Goal: Information Seeking & Learning: Find specific fact

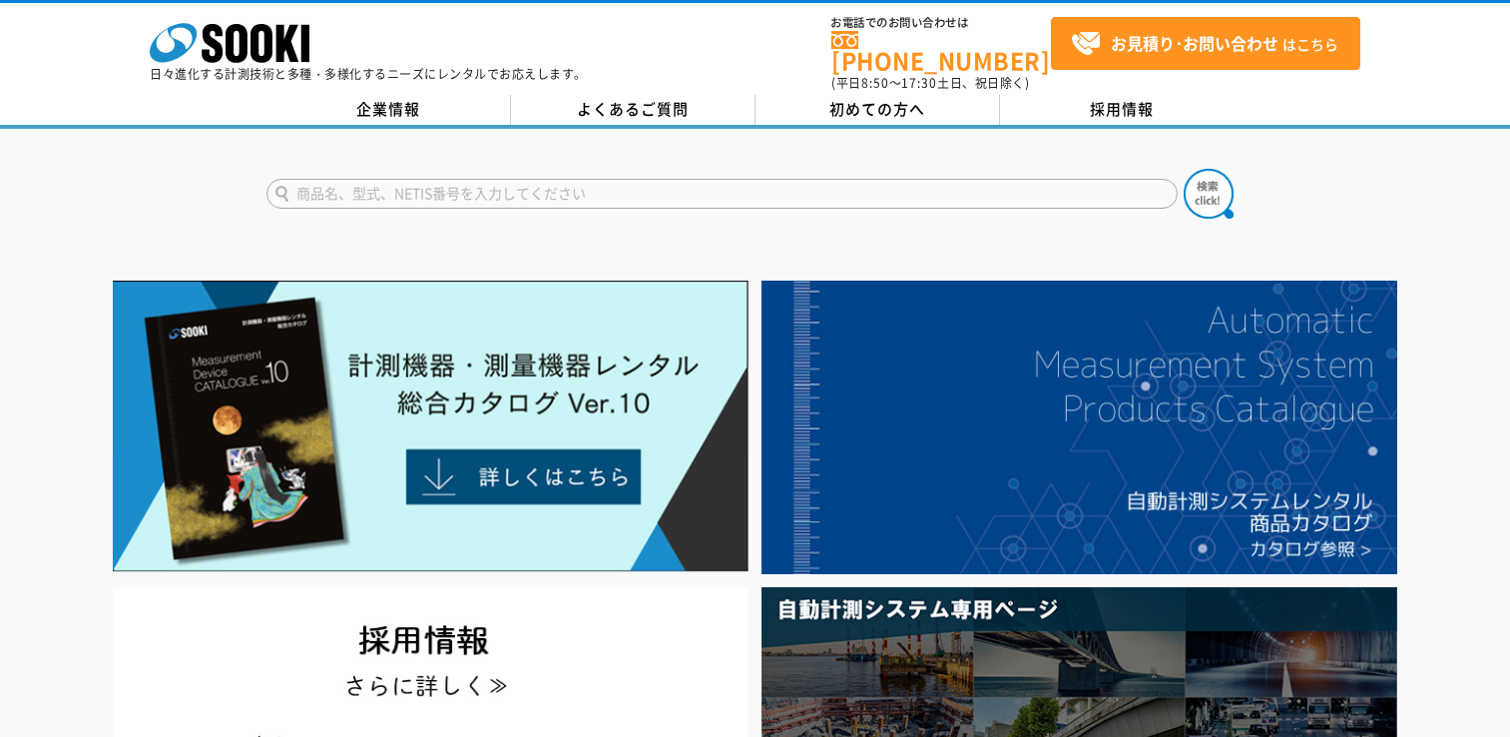
click at [402, 182] on input "text" at bounding box center [722, 194] width 911 height 30
drag, startPoint x: 430, startPoint y: 182, endPoint x: 280, endPoint y: 182, distance: 150.7
click at [280, 182] on input "ソーキ" at bounding box center [722, 194] width 911 height 30
paste input "MK350S Premium"
type input "MK350S Premium"
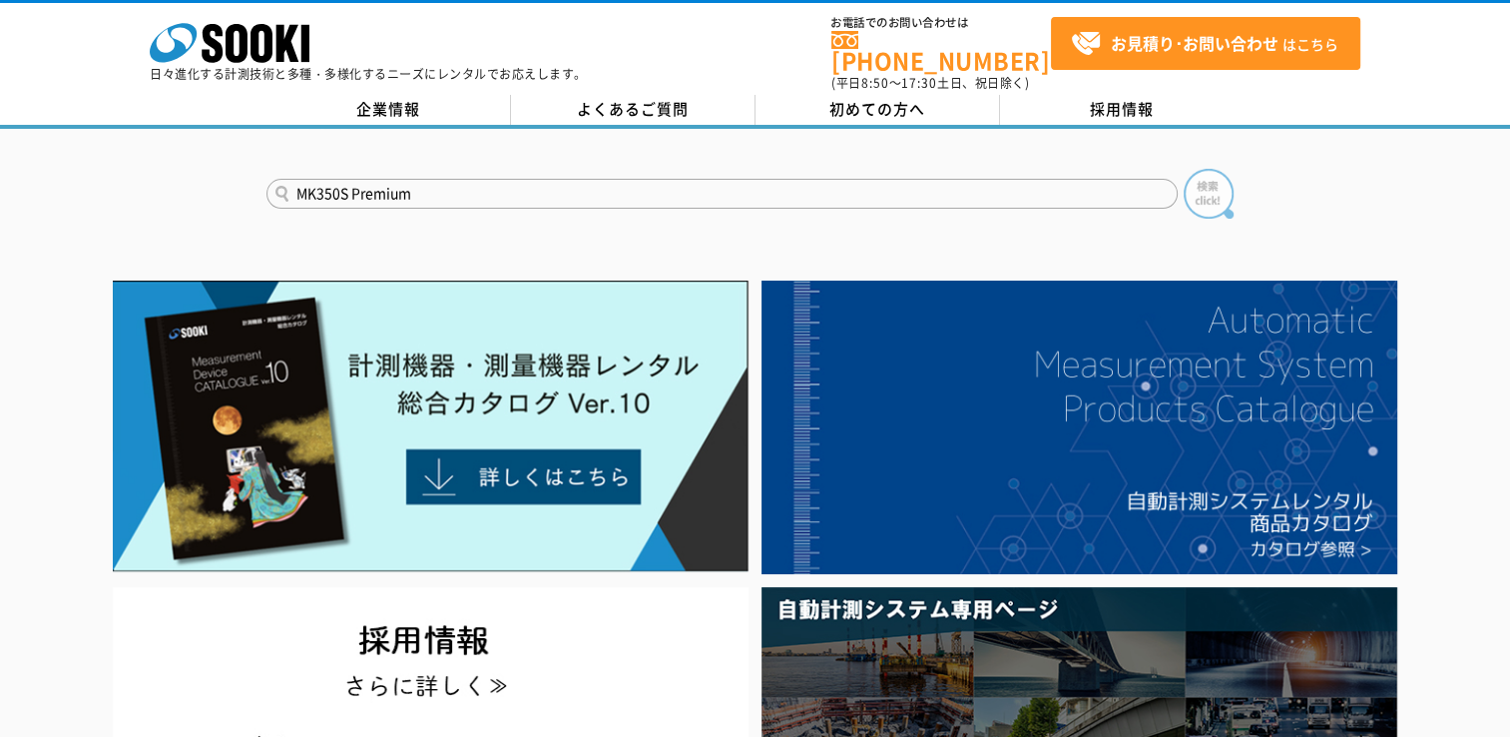
click at [1210, 181] on img at bounding box center [1209, 194] width 50 height 50
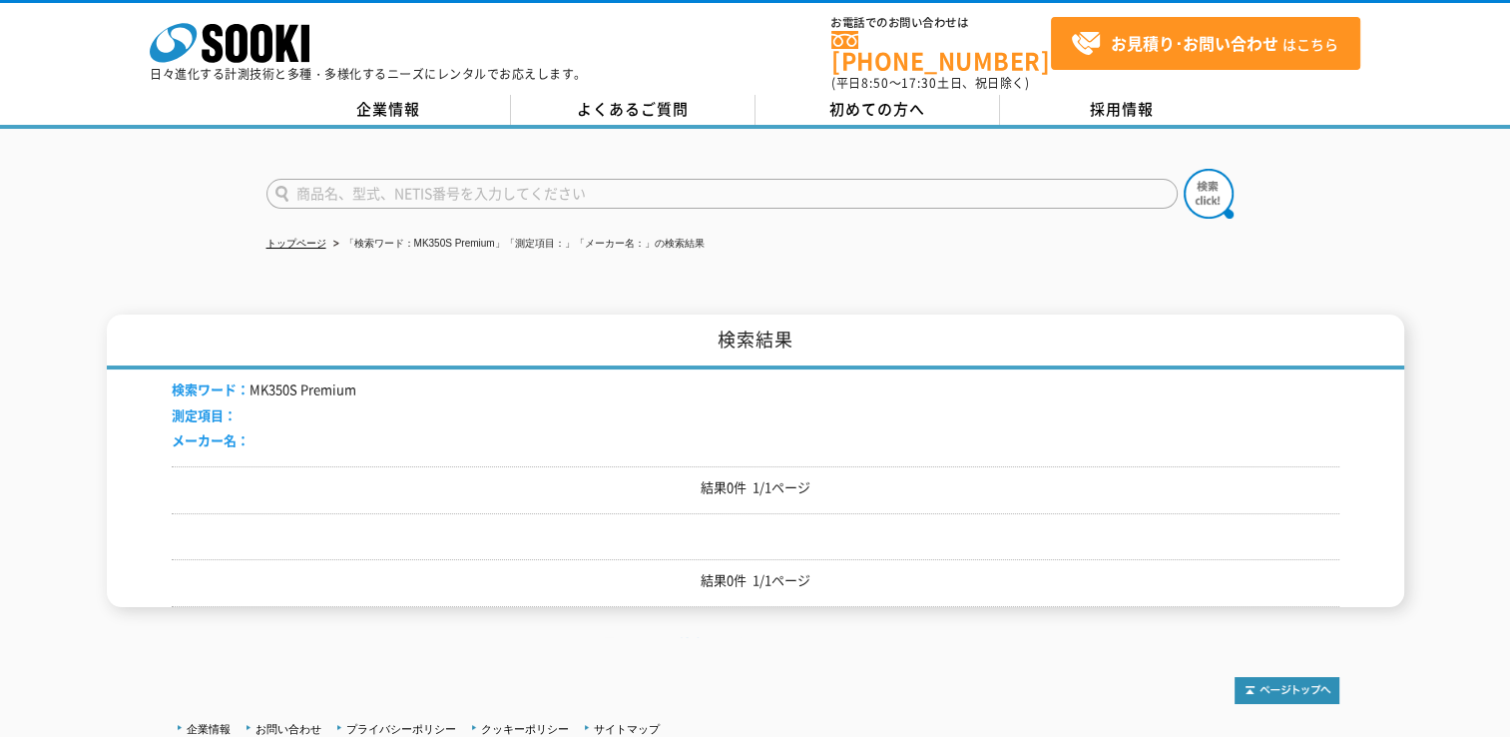
scroll to position [100, 0]
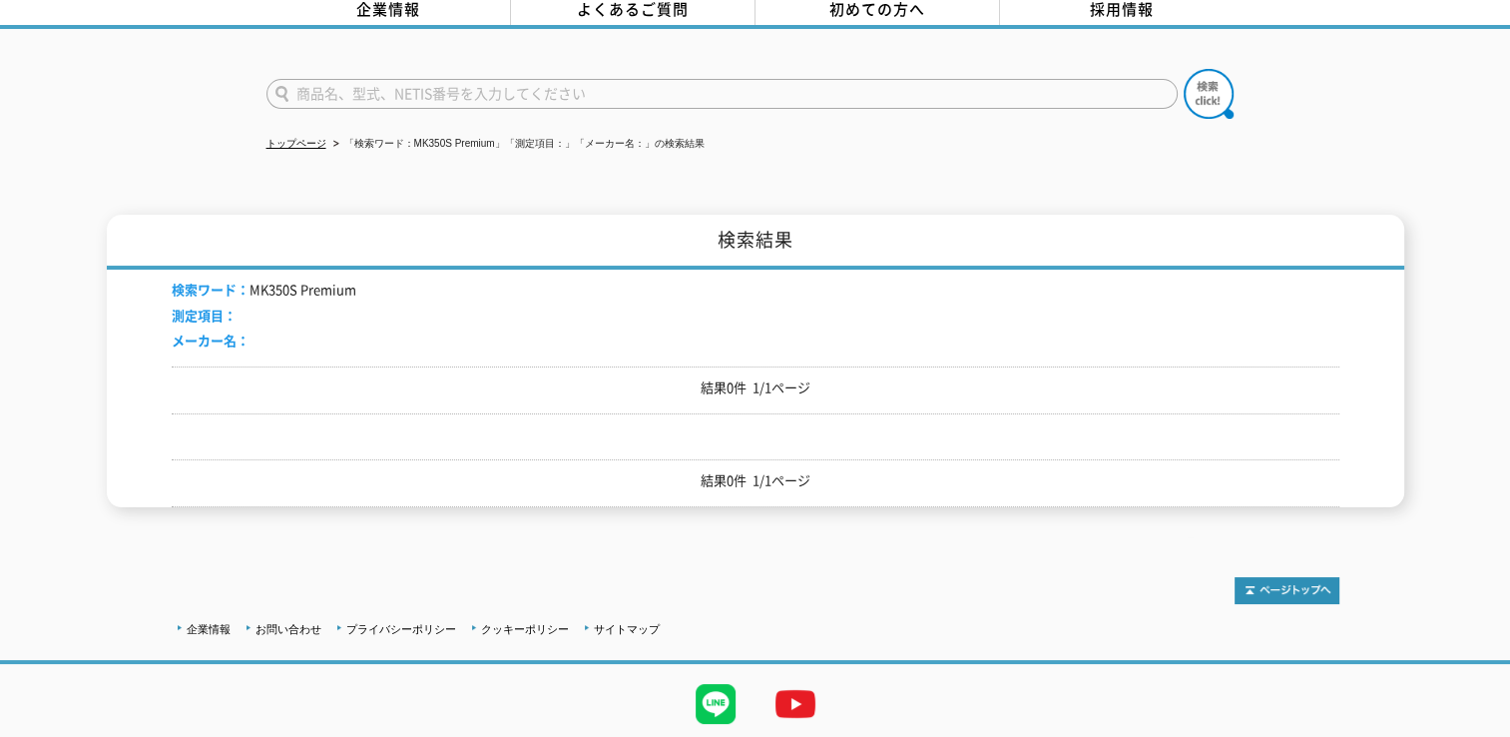
click at [427, 84] on input "text" at bounding box center [722, 94] width 911 height 30
paste input "MK350S Premium"
drag, startPoint x: 410, startPoint y: 77, endPoint x: 345, endPoint y: 84, distance: 65.3
click at [345, 84] on input "MK350S Premium" at bounding box center [722, 94] width 911 height 30
type input "MK350S"
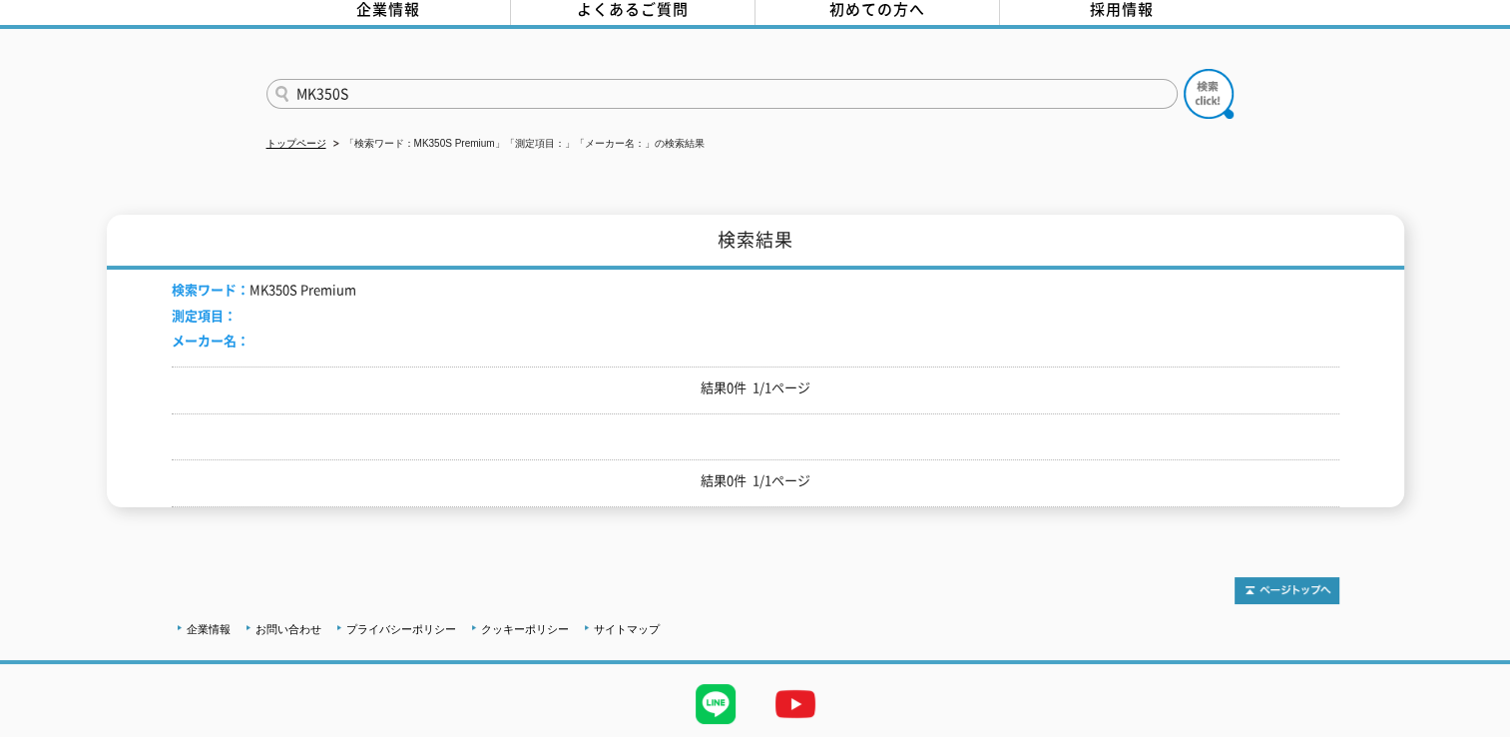
click at [1184, 69] on button at bounding box center [1209, 94] width 50 height 50
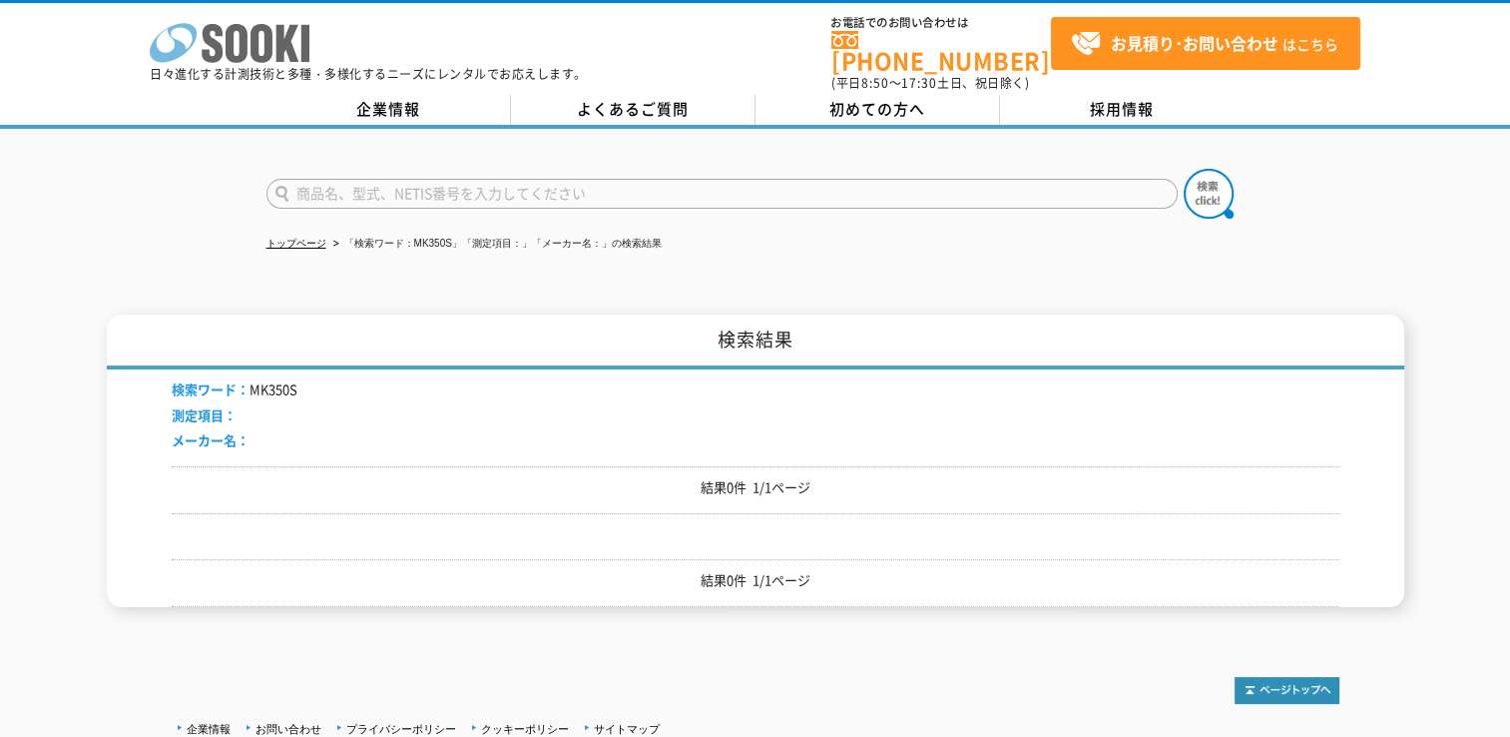
click at [177, 43] on icon at bounding box center [173, 42] width 47 height 39
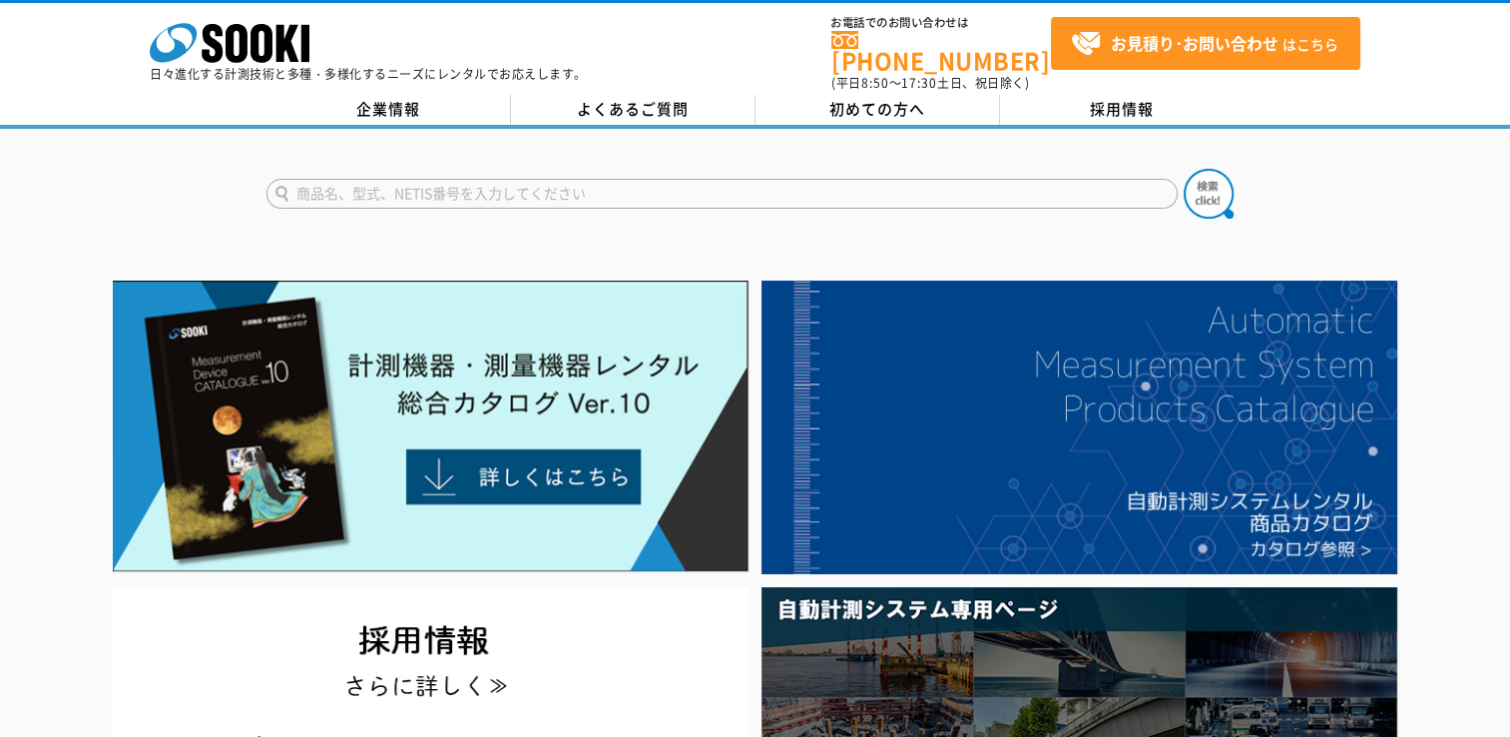
click at [379, 179] on input "text" at bounding box center [722, 194] width 911 height 30
paste input "https://www.keisokuki-land.co.jp/store/index.html"
drag, startPoint x: 640, startPoint y: 180, endPoint x: 286, endPoint y: 188, distance: 354.5
click at [286, 188] on input "https://www.keisokuki-land.co.jp/store/index.html" at bounding box center [722, 194] width 911 height 30
paste input "MK350S Premium"
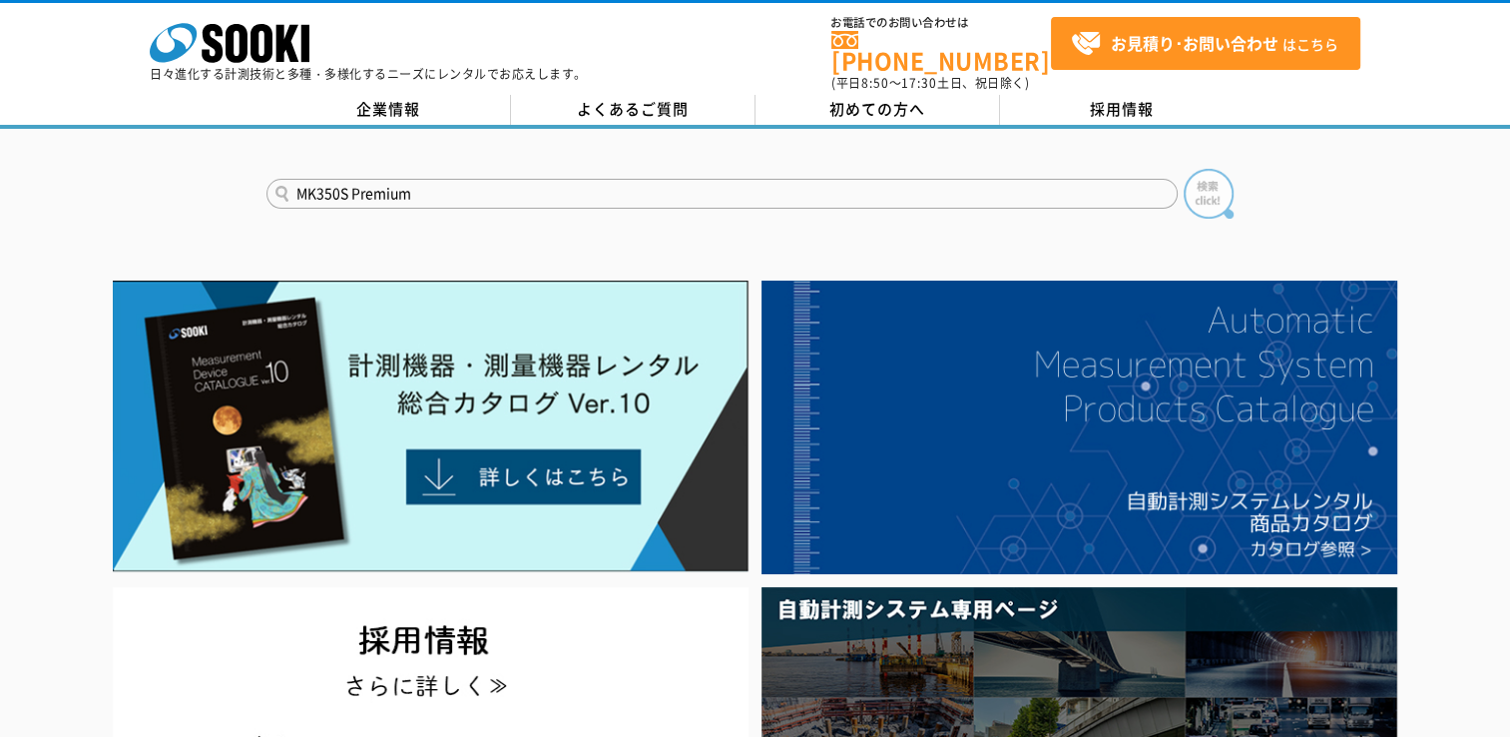
type input "MK350S Premium"
click at [1189, 178] on img at bounding box center [1209, 194] width 50 height 50
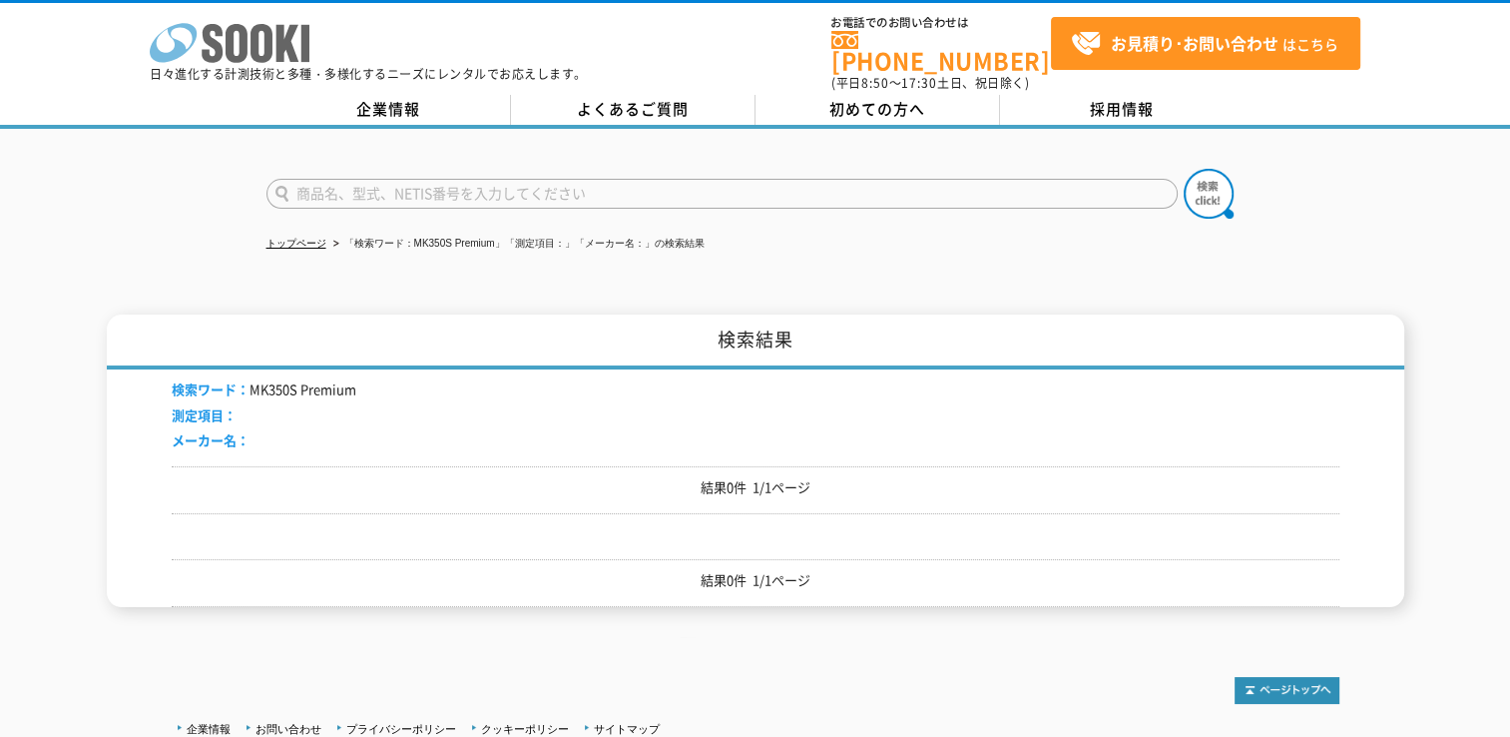
click at [235, 57] on icon at bounding box center [237, 43] width 22 height 39
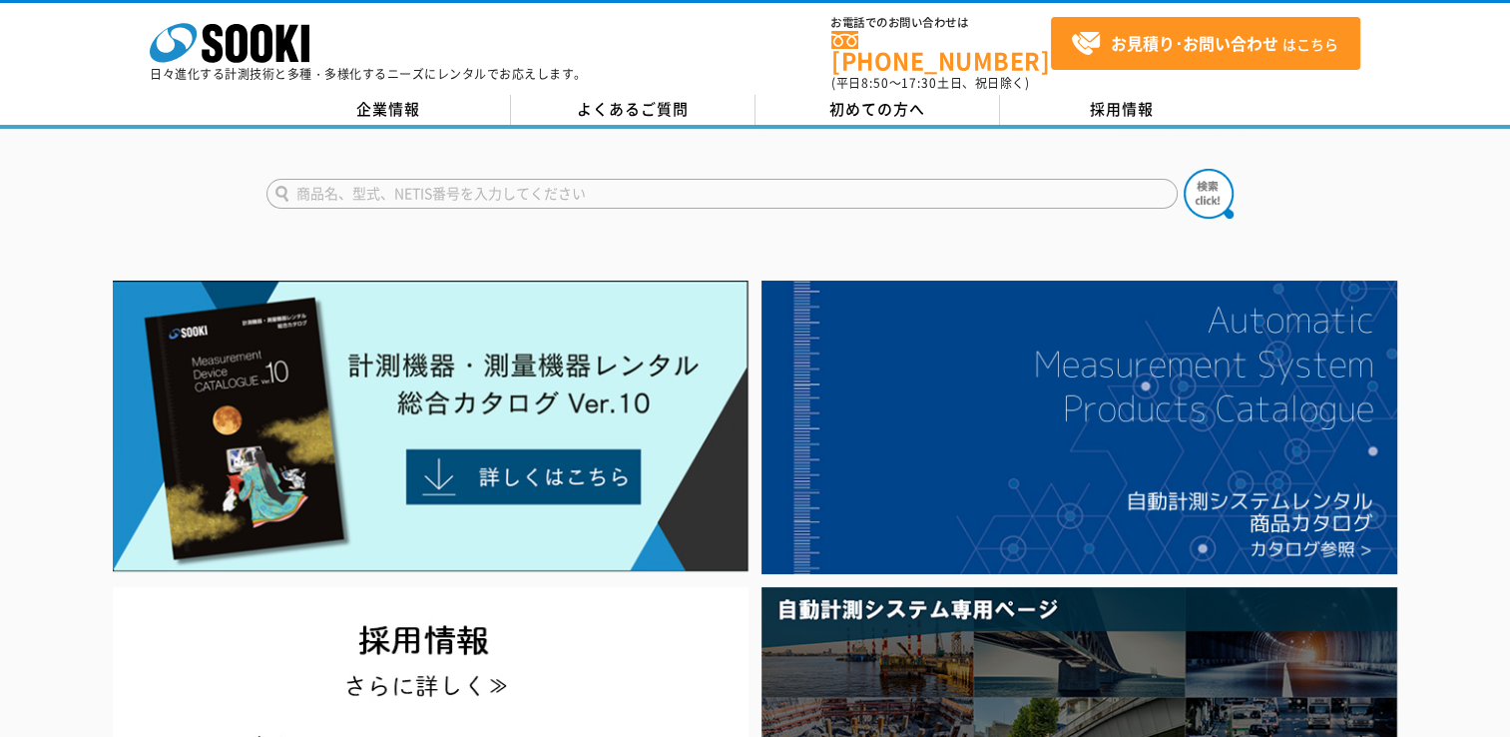
click at [46, 152] on div at bounding box center [755, 177] width 1510 height 96
